Goal: Transaction & Acquisition: Purchase product/service

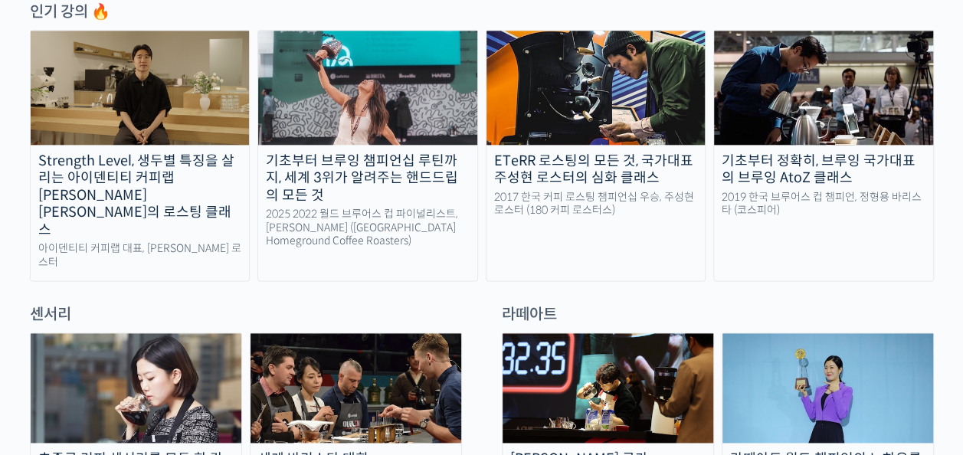
scroll to position [766, 0]
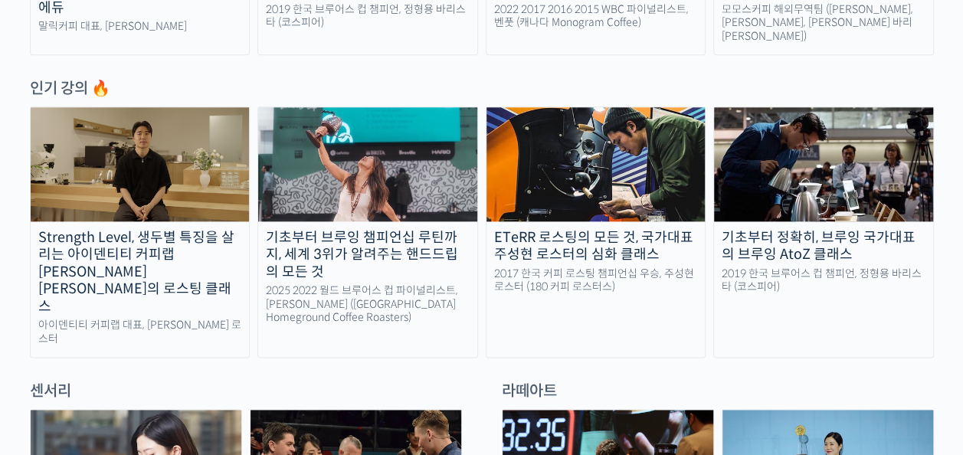
click at [111, 214] on link "Strength Level, 생두별 특징을 살리는 아이덴티티 커피랩 윤원균 대표의 로스팅 클래스 아이덴티티 커피랩 대표, 윤원균 로스터" at bounding box center [140, 231] width 221 height 251
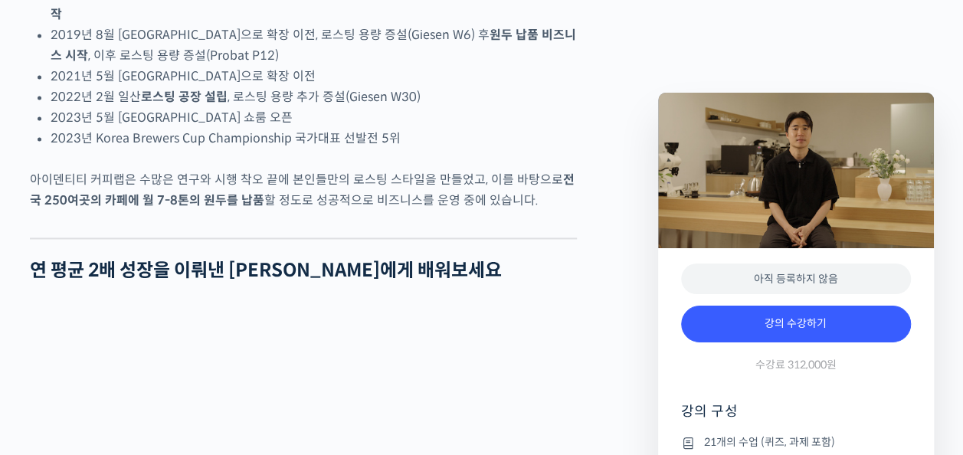
scroll to position [842, 0]
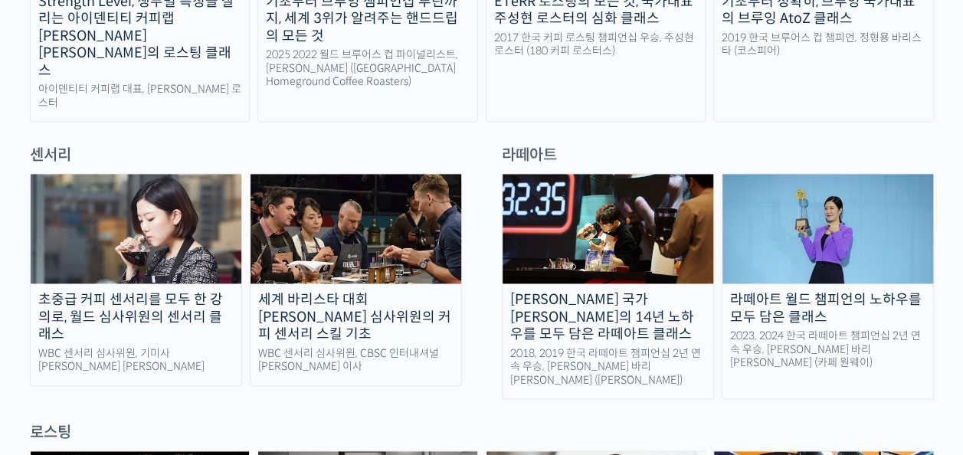
scroll to position [996, 0]
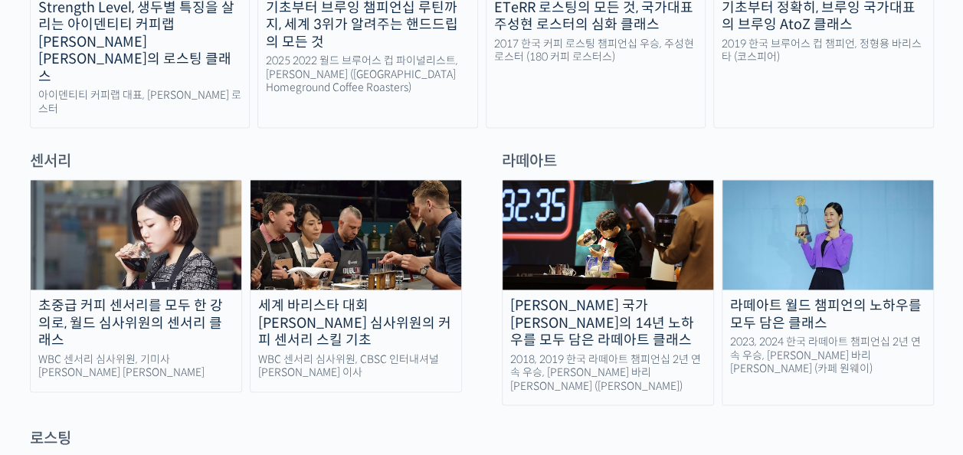
click at [100, 225] on img at bounding box center [136, 235] width 211 height 110
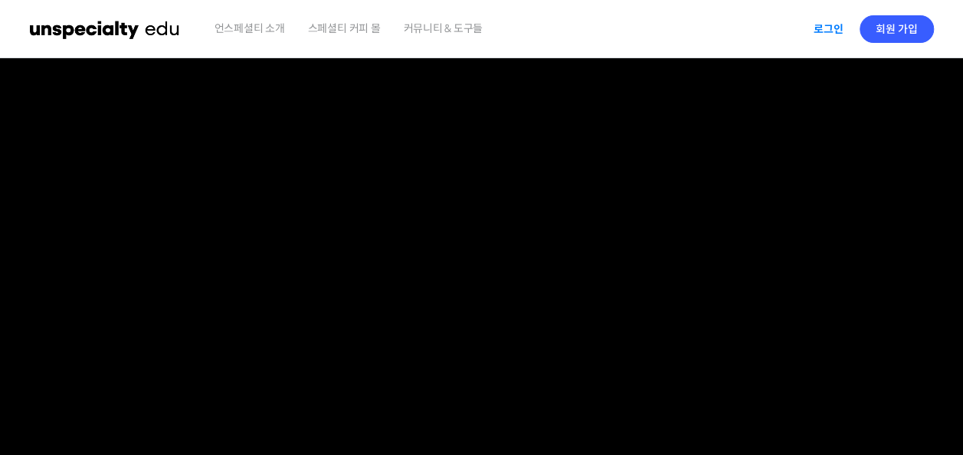
click at [820, 25] on link "로그인" at bounding box center [828, 28] width 48 height 35
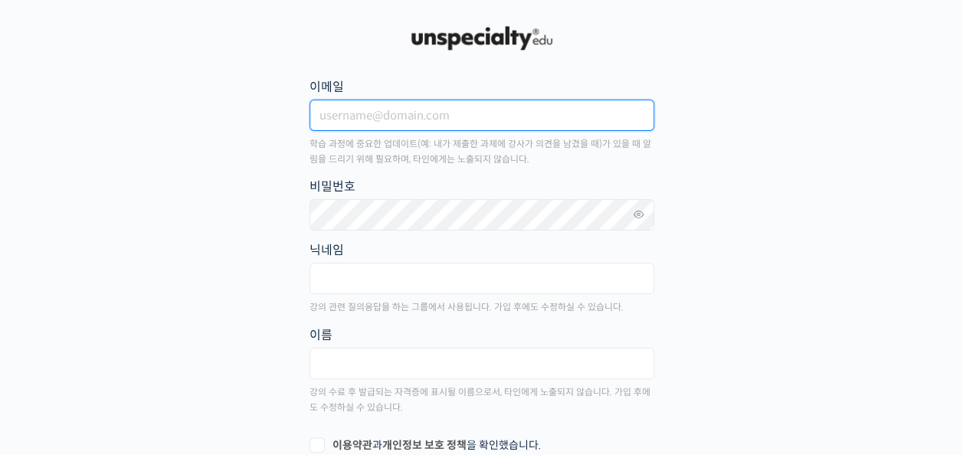
click at [466, 116] on input "이메일" at bounding box center [481, 115] width 345 height 31
type input "youngflood@naver.com"
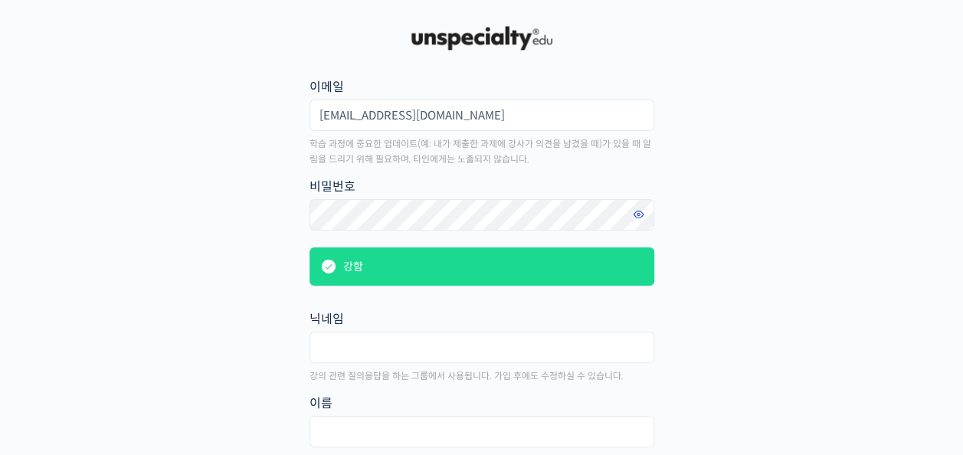
click at [633, 216] on icon at bounding box center [639, 214] width 14 height 21
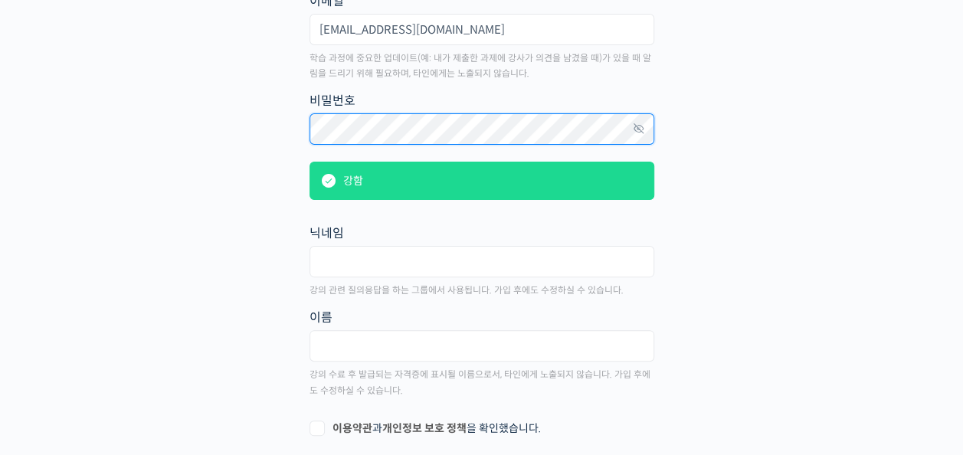
scroll to position [153, 0]
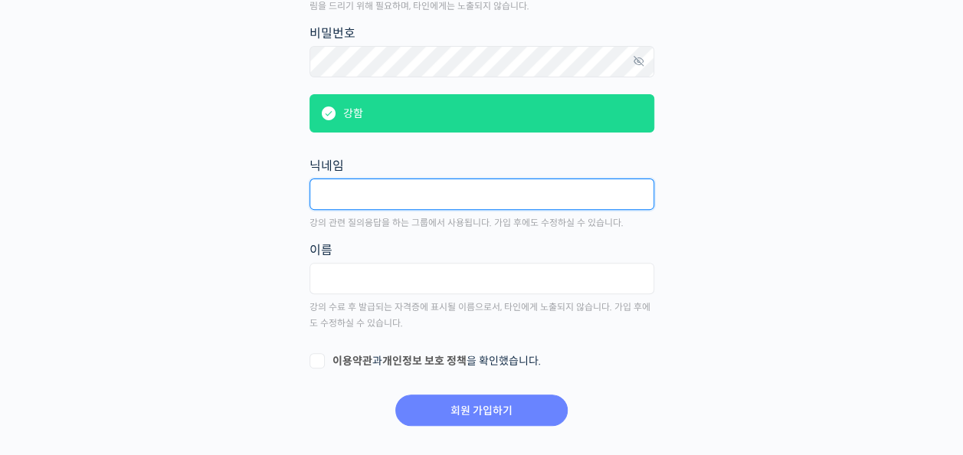
click at [378, 200] on input "text" at bounding box center [481, 193] width 345 height 31
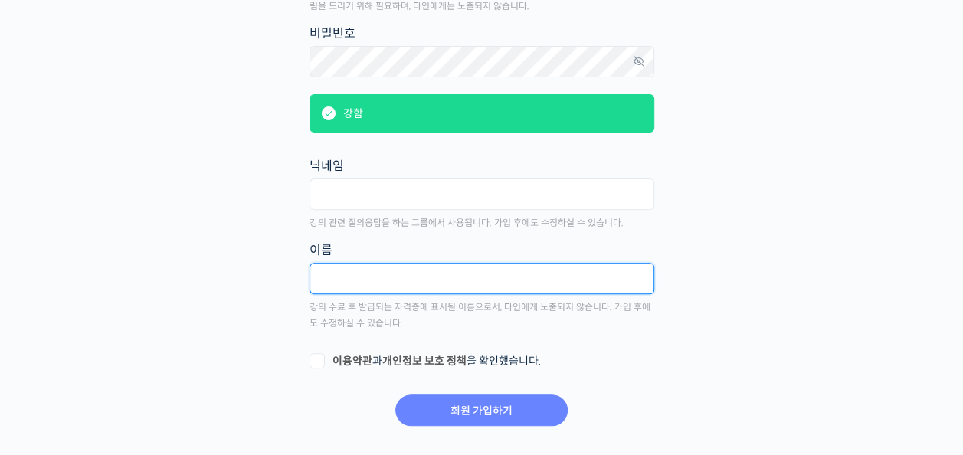
click at [392, 285] on input "text" at bounding box center [481, 278] width 345 height 31
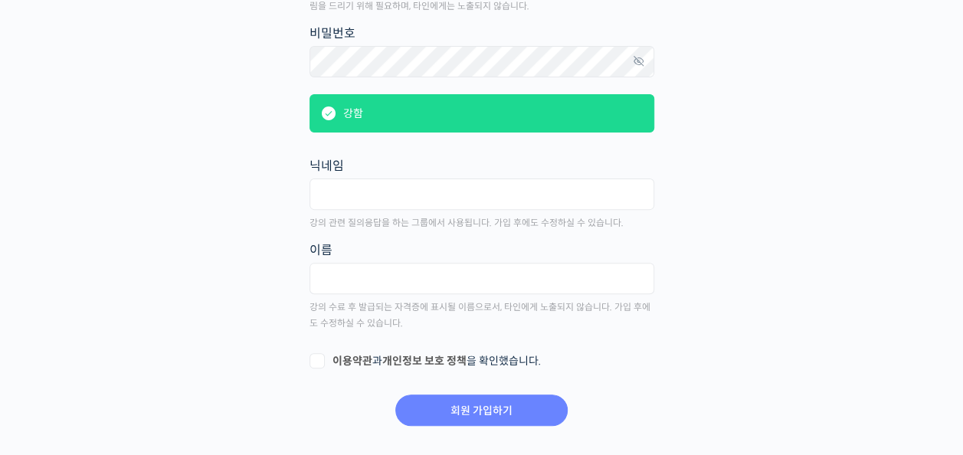
click at [363, 172] on fieldset "닉네임" at bounding box center [481, 187] width 345 height 64
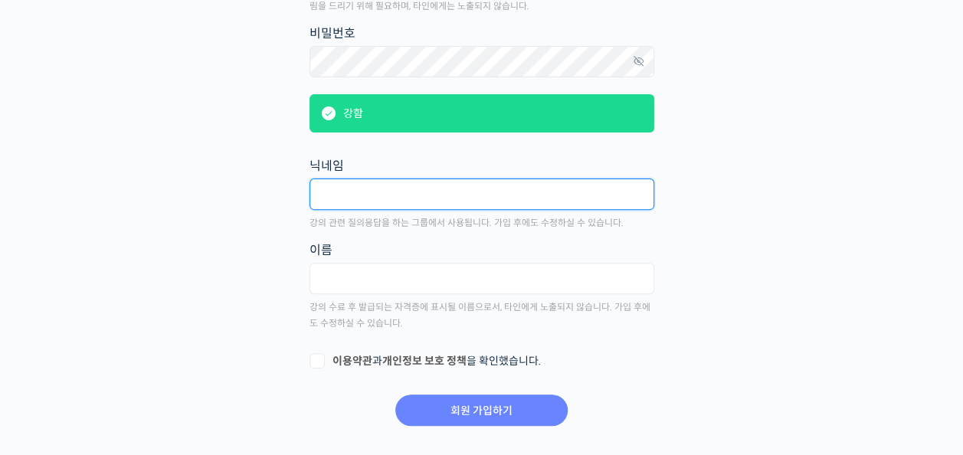
drag, startPoint x: 357, startPoint y: 188, endPoint x: 349, endPoint y: 195, distance: 10.3
click at [357, 188] on input "text" at bounding box center [481, 193] width 345 height 31
type input "r"
type input "구야"
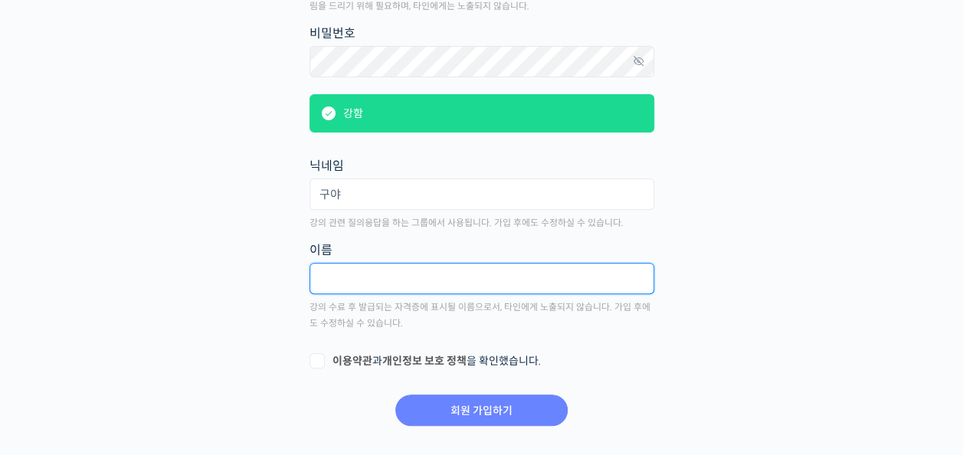
click at [339, 274] on input "text" at bounding box center [481, 278] width 345 height 31
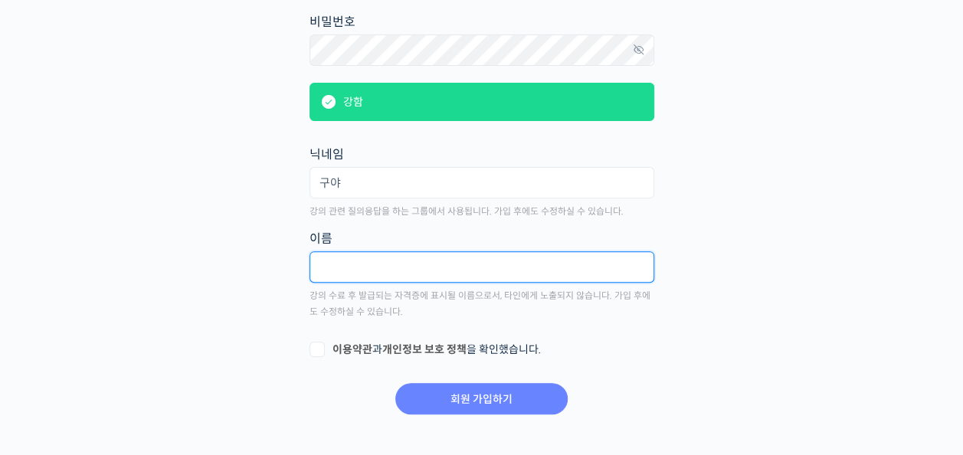
scroll to position [176, 0]
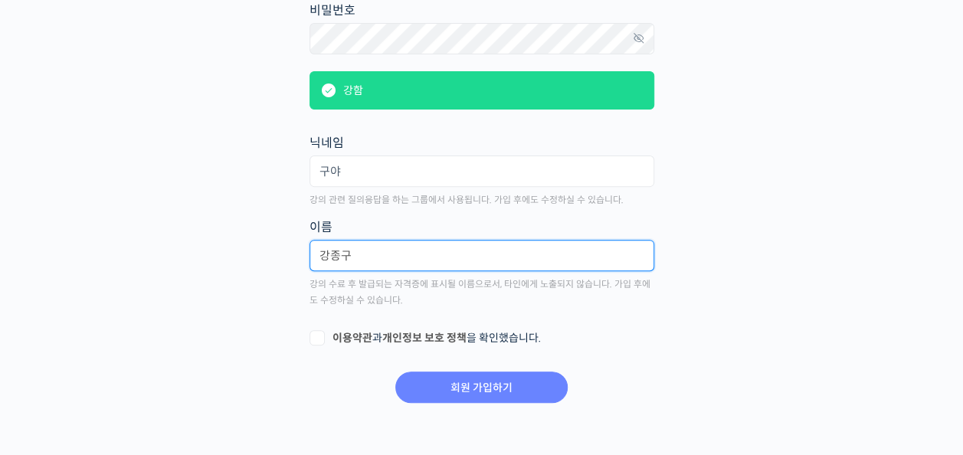
type input "강종구"
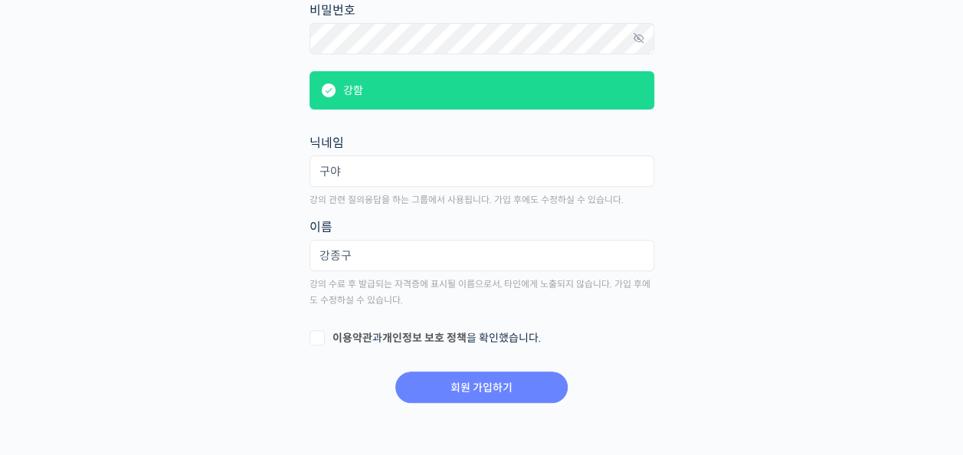
drag, startPoint x: 397, startPoint y: 299, endPoint x: 388, endPoint y: 302, distance: 10.2
click at [397, 300] on p "강의 수료 후 발급되는 자격증에 표시될 이름으로서, 타인에게 노출되지 않습니다. 가입 후에도 수정하실 수 있습니다." at bounding box center [481, 291] width 345 height 31
click at [322, 332] on label "이용약관 과 개인정보 보호 정책 을 확인했습니다." at bounding box center [481, 338] width 345 height 15
click at [319, 332] on input "이용약관 과 개인정보 보호 정책 을 확인했습니다." at bounding box center [314, 336] width 10 height 10
checkbox input "true"
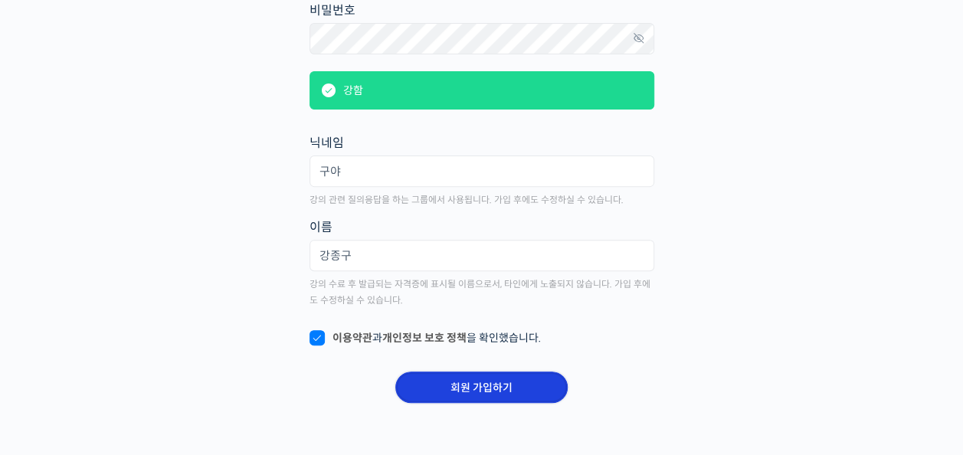
click at [464, 391] on input "회원 가입하기" at bounding box center [481, 386] width 172 height 31
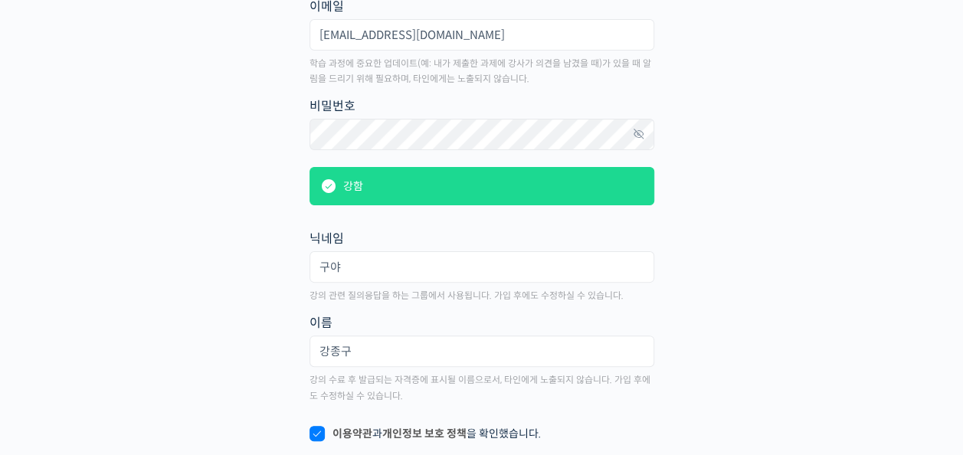
scroll to position [0, 0]
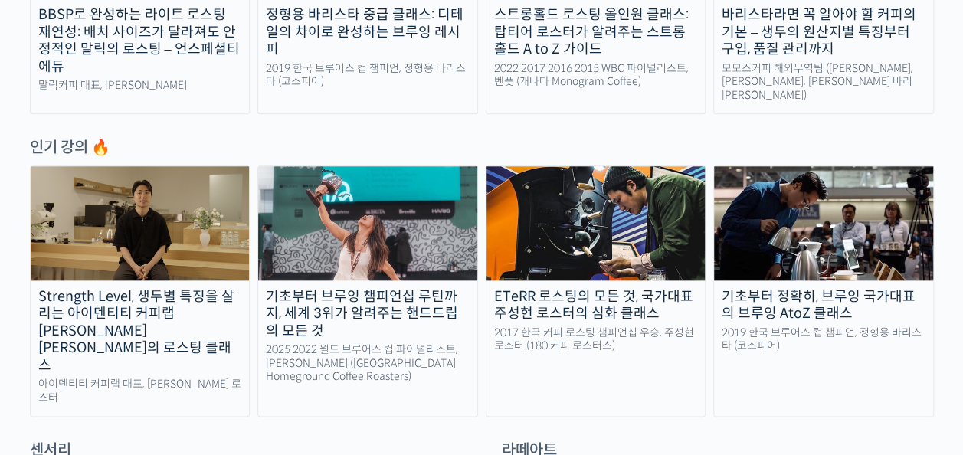
scroll to position [1072, 0]
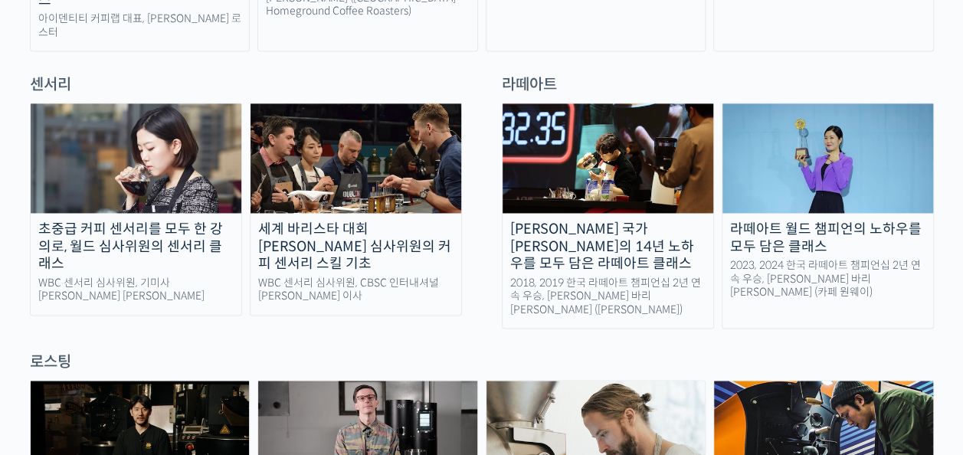
click at [152, 139] on img at bounding box center [136, 158] width 211 height 110
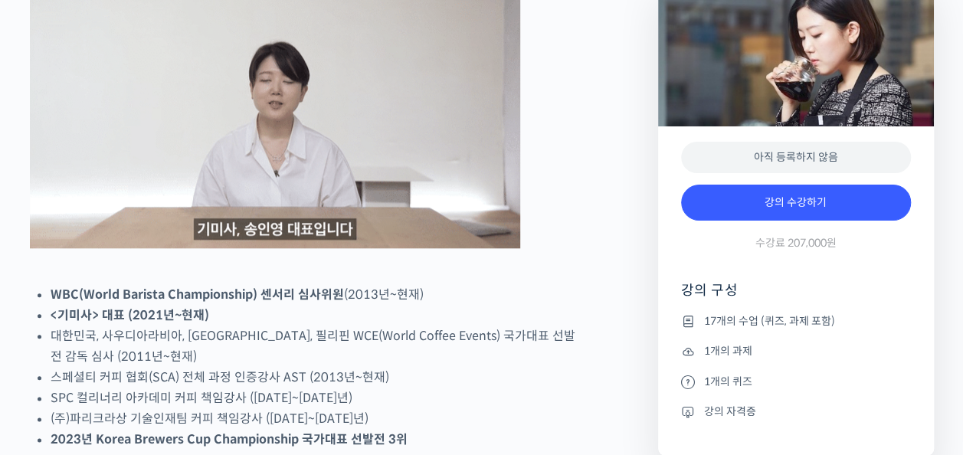
scroll to position [766, 0]
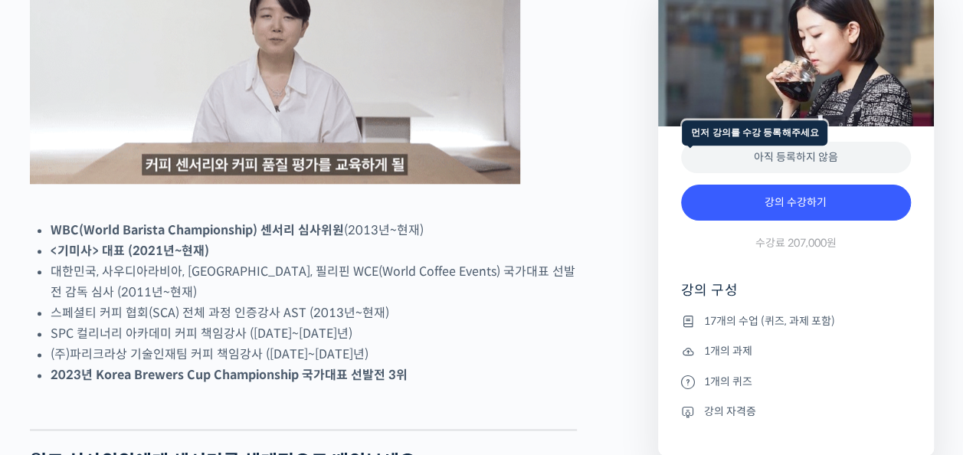
click at [743, 161] on div "아직 등록하지 않음" at bounding box center [796, 157] width 230 height 31
click at [741, 159] on div "아직 등록하지 않음" at bounding box center [796, 157] width 230 height 31
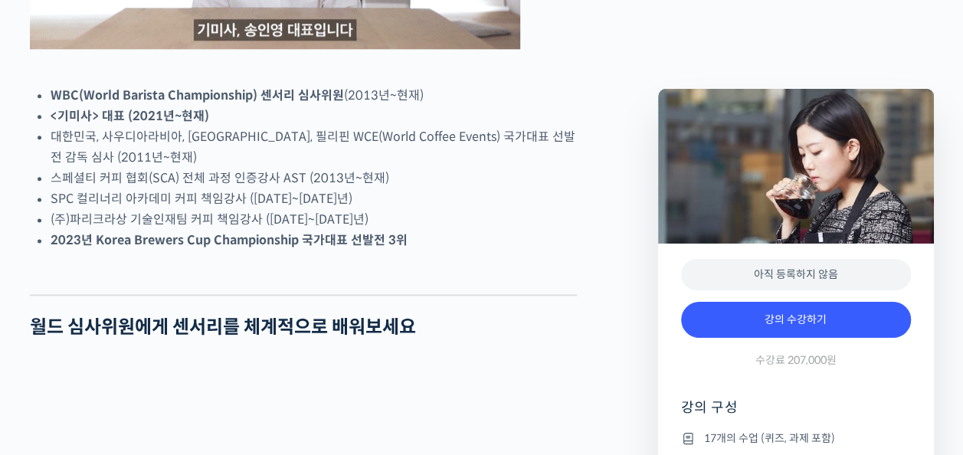
scroll to position [1072, 0]
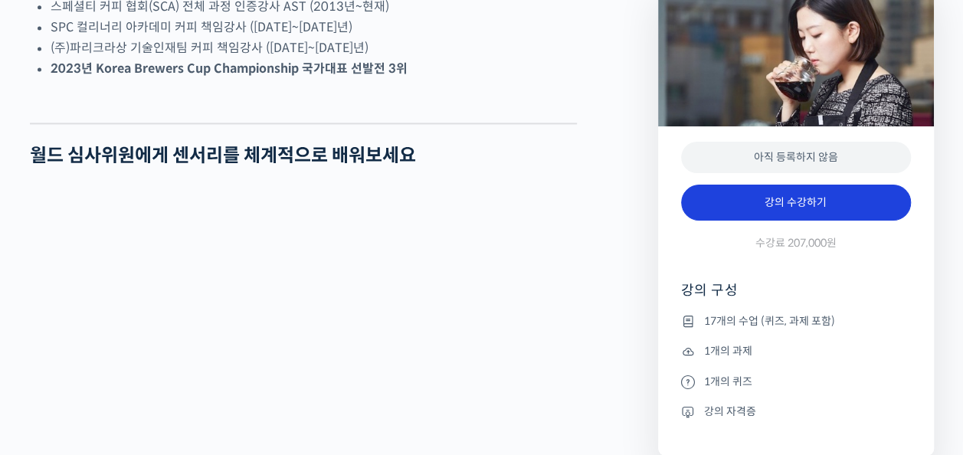
click at [790, 199] on link "강의 수강하기" at bounding box center [796, 203] width 230 height 37
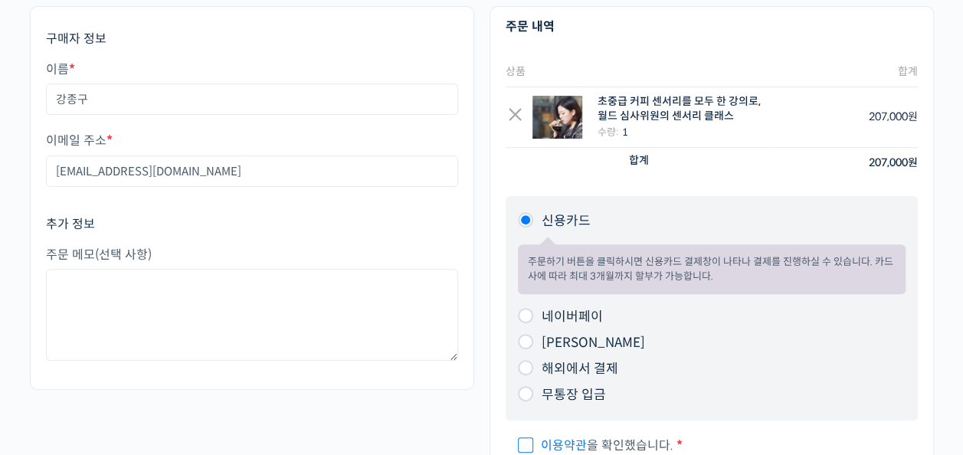
scroll to position [230, 0]
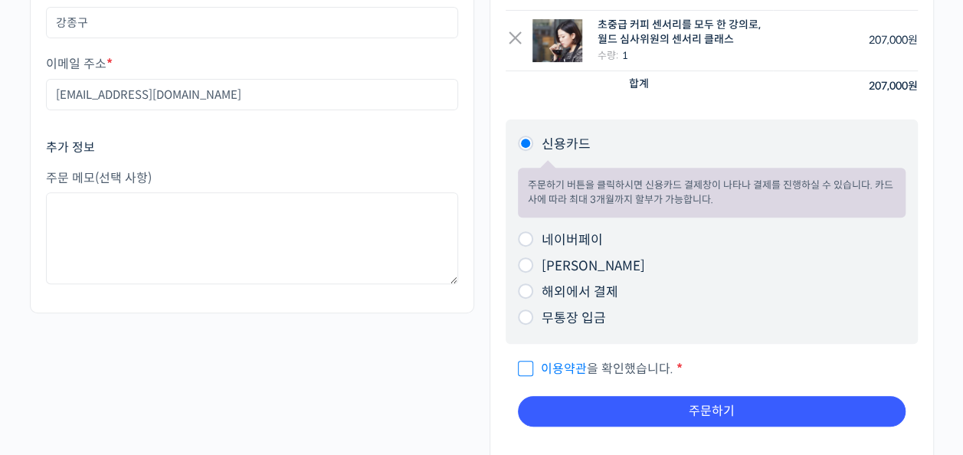
click at [530, 320] on input "무통장 입금" at bounding box center [525, 316] width 15 height 15
radio input "true"
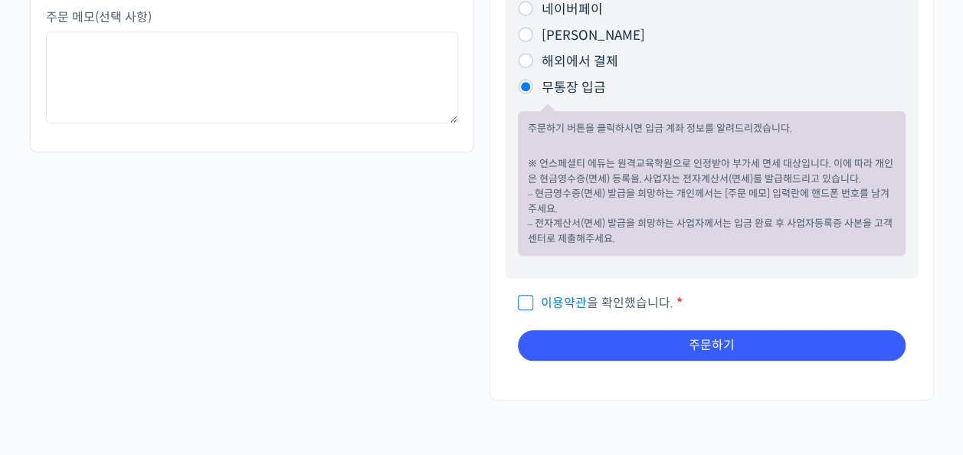
scroll to position [536, 0]
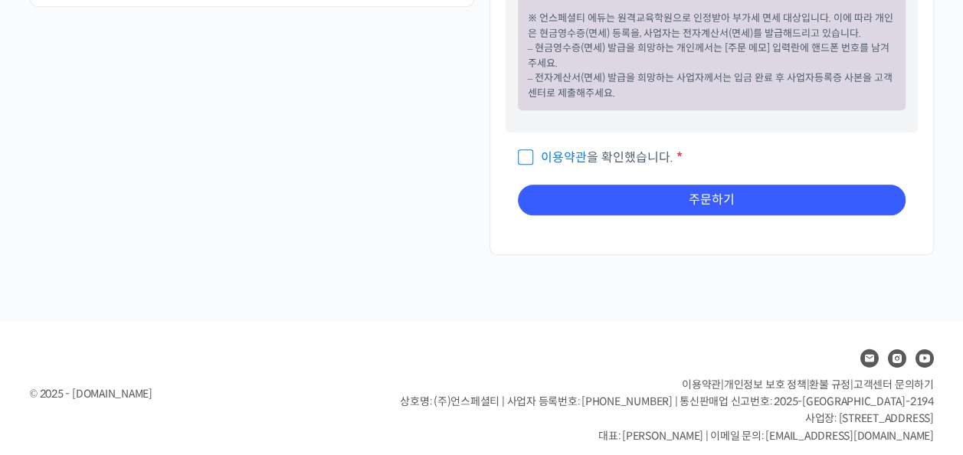
click at [900, 382] on span "고객센터 문의하기" at bounding box center [893, 385] width 80 height 14
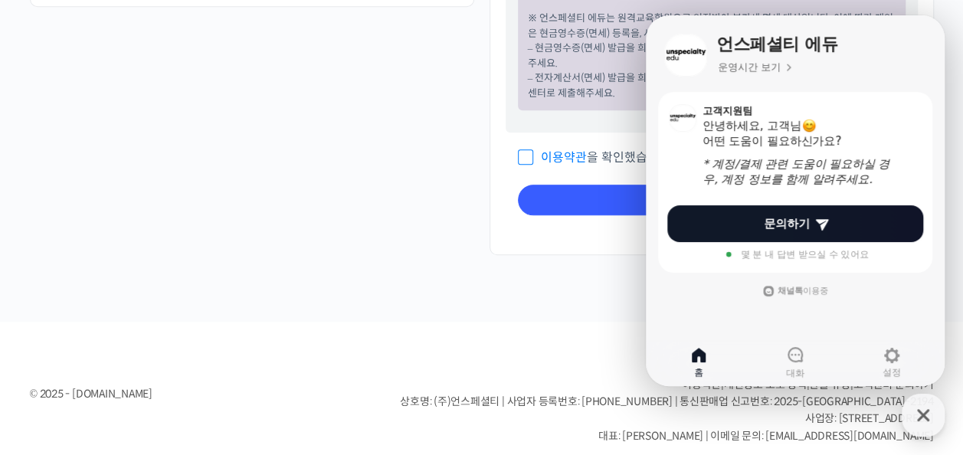
click at [550, 322] on footer "© 2025 - edu.unspecialty.com 이용약관 | 개인정보 보호 정책 | 환불 규정 | 고객센터 문의하기 상호명: (주)언스페셜…" at bounding box center [481, 395] width 963 height 146
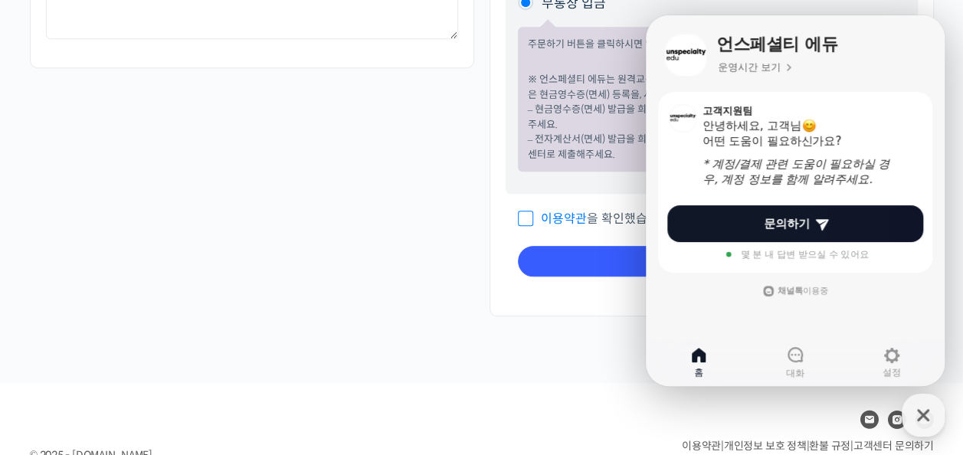
scroll to position [153, 0]
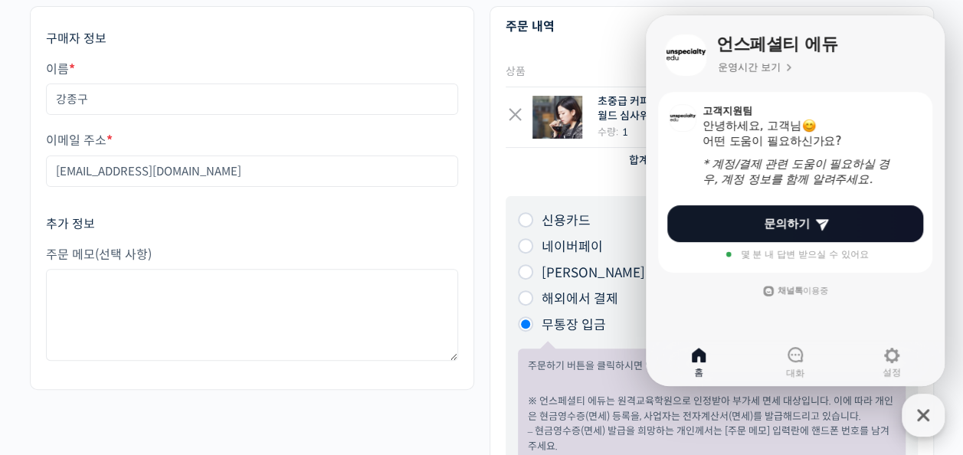
click at [925, 418] on icon "button" at bounding box center [923, 415] width 12 height 12
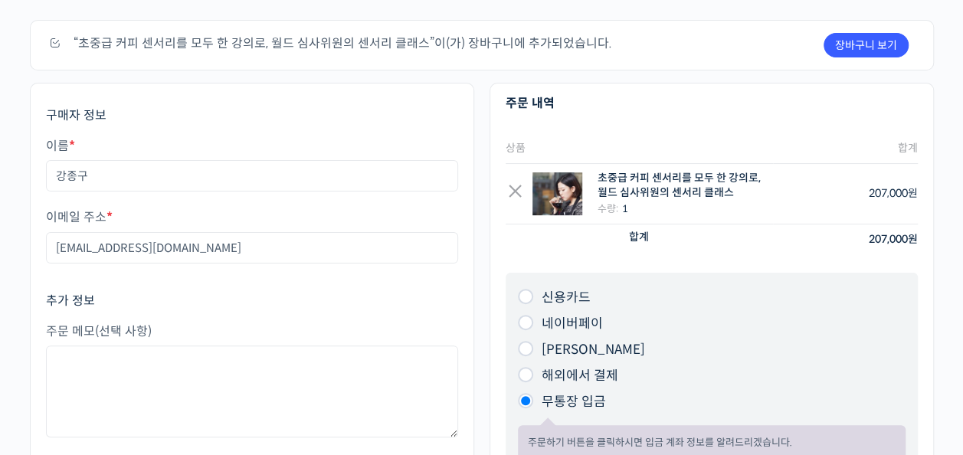
scroll to position [0, 0]
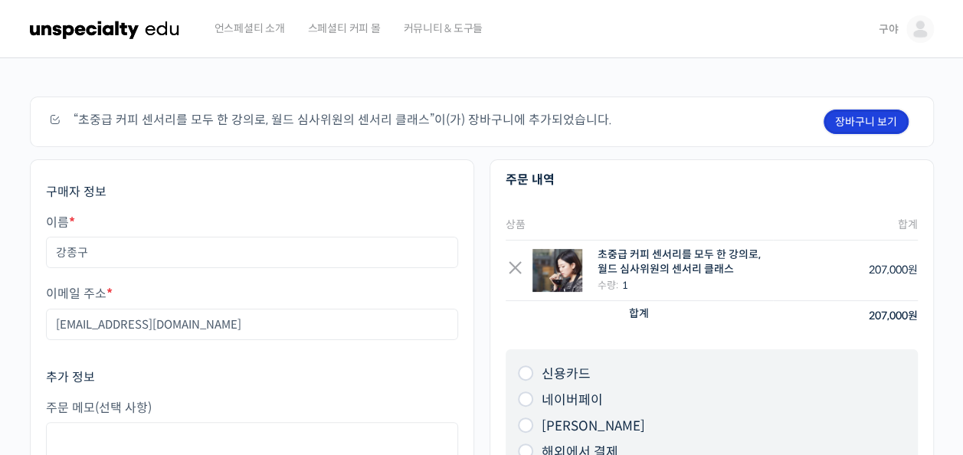
click at [855, 132] on link "장바구니 보기" at bounding box center [865, 122] width 85 height 25
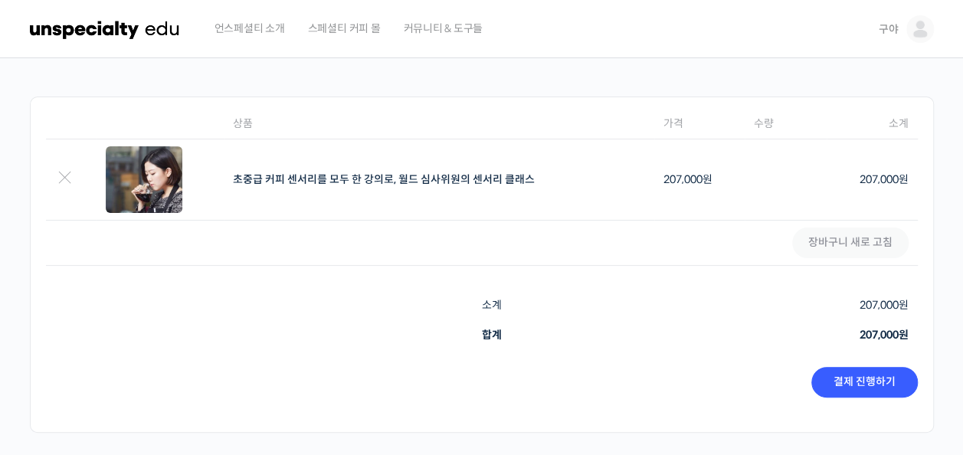
click at [120, 34] on img at bounding box center [105, 29] width 150 height 46
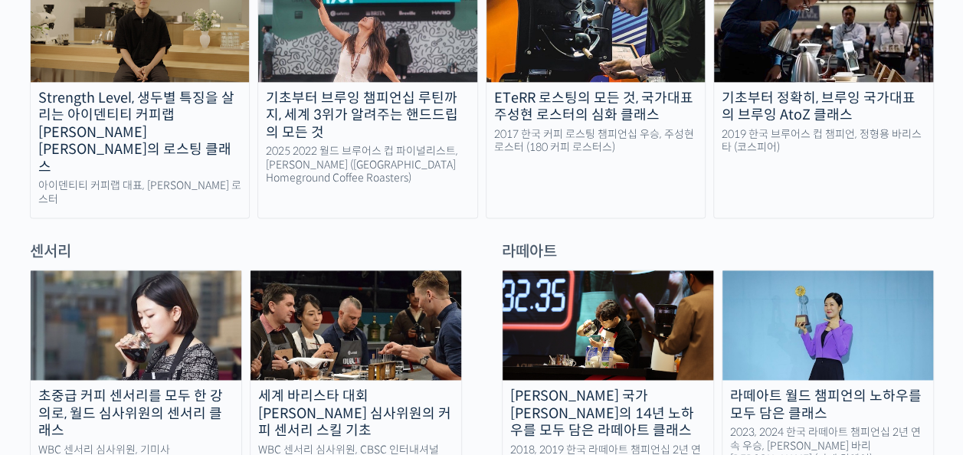
scroll to position [996, 0]
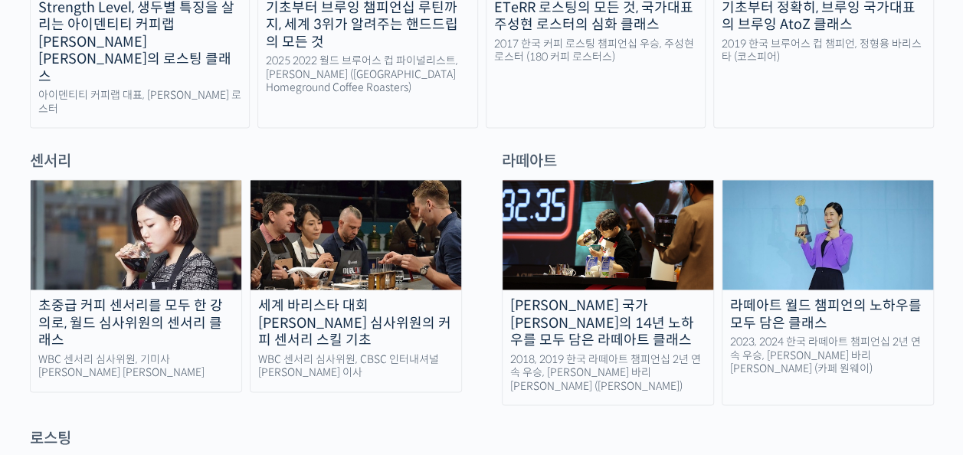
click at [342, 221] on img at bounding box center [355, 235] width 211 height 110
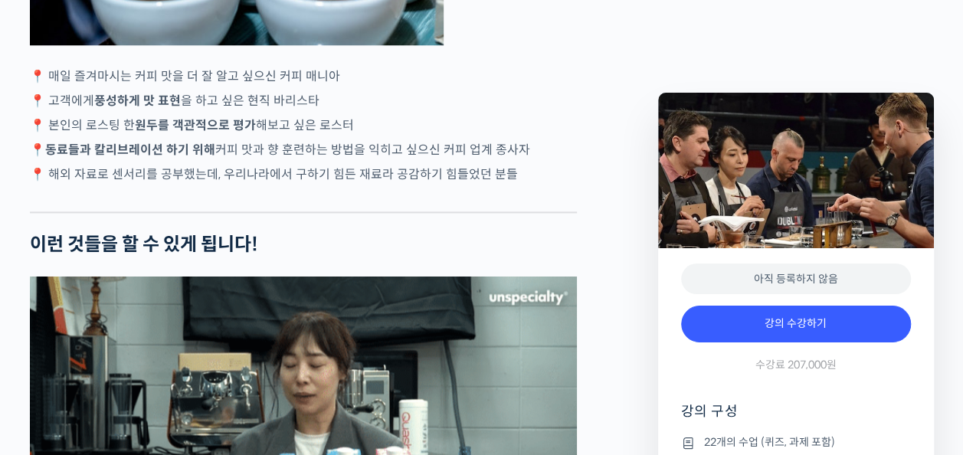
scroll to position [3600, 0]
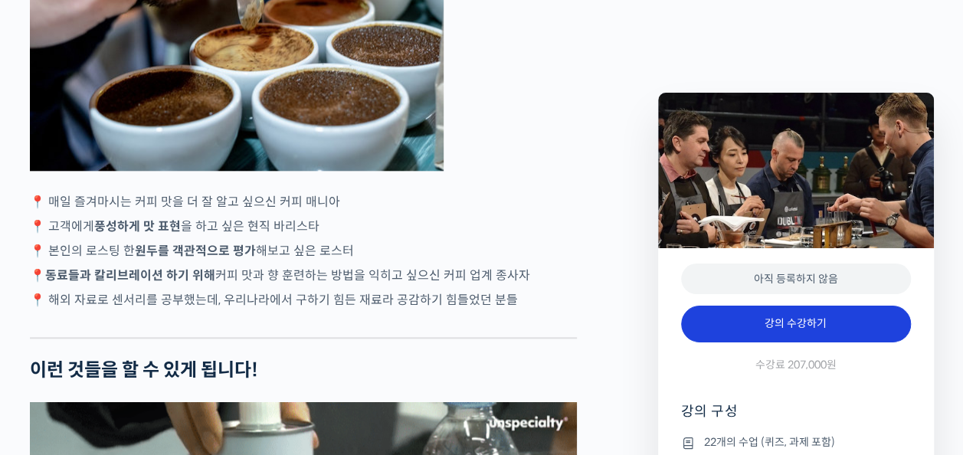
click at [812, 321] on link "강의 수강하기" at bounding box center [796, 324] width 230 height 37
